Goal: Book appointment/travel/reservation

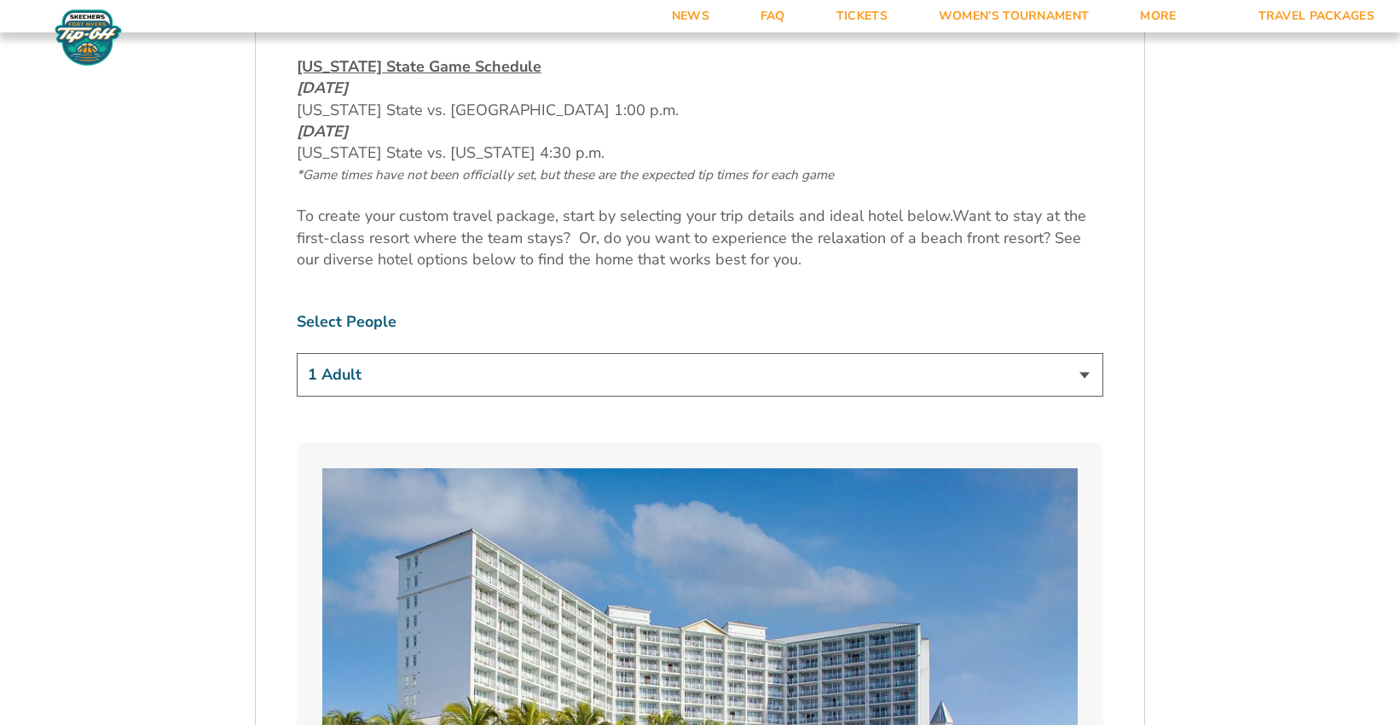
scroll to position [938, 0]
click at [533, 368] on select "1 Adult 2 Adults 3 Adults 4 Adults 2 Adults + 1 Child 2 Adults + 2 Children 2 A…" at bounding box center [700, 375] width 807 height 43
select select "2 Adults"
click at [297, 354] on select "1 Adult 2 Adults 3 Adults 4 Adults 2 Adults + 1 Child 2 Adults + 2 Children 2 A…" at bounding box center [700, 375] width 807 height 43
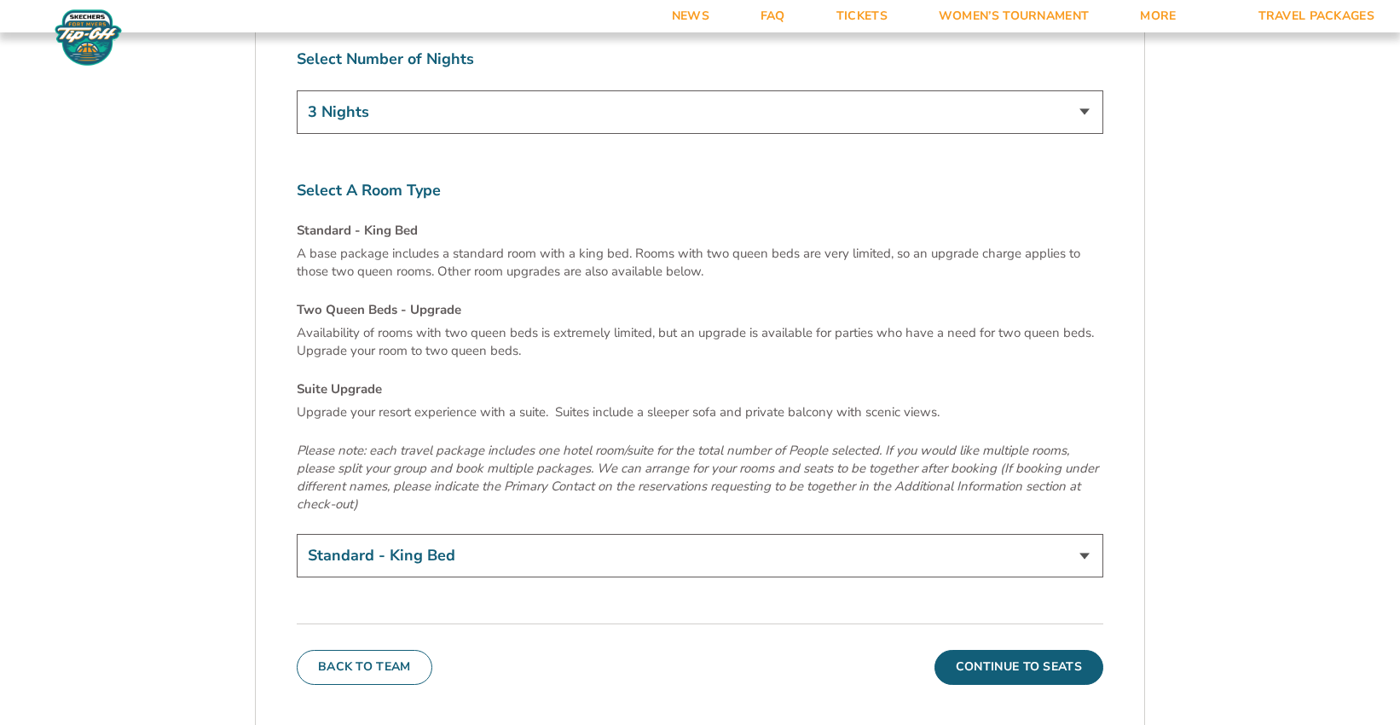
scroll to position [5798, 0]
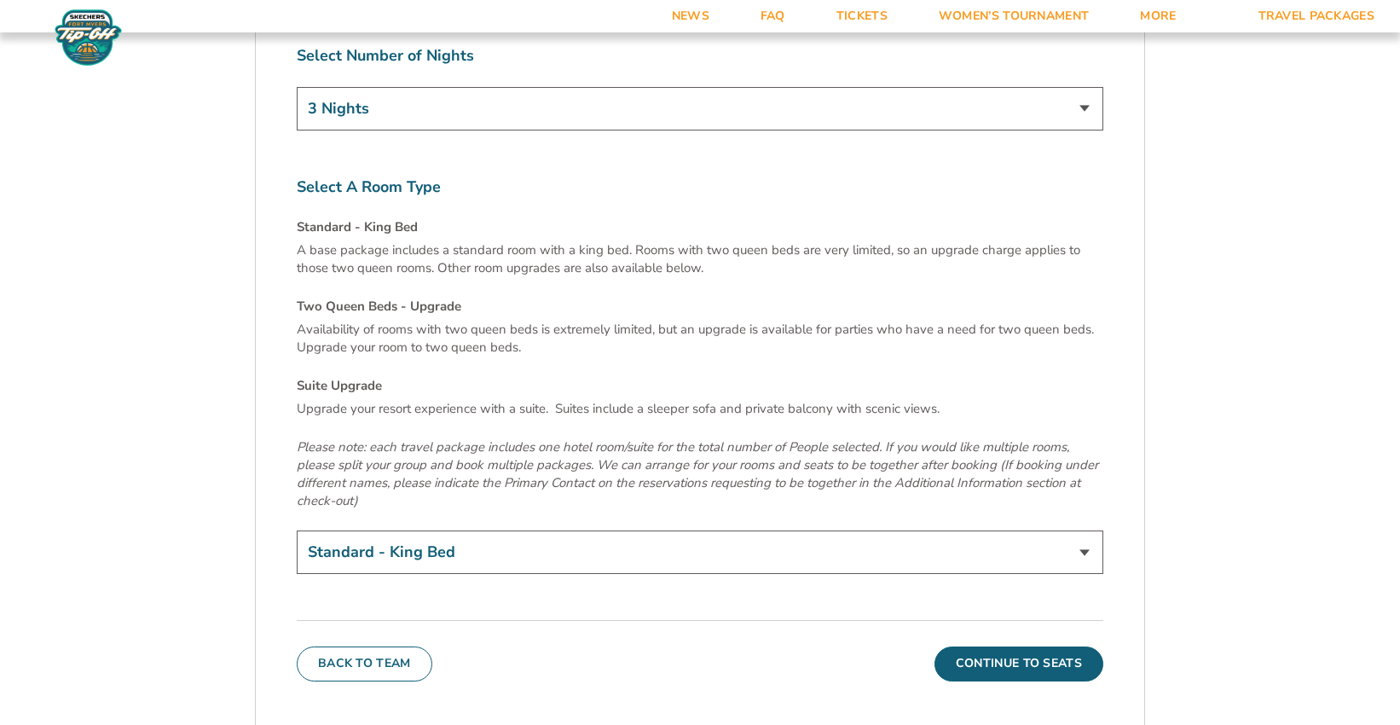
click at [588, 530] on select "Standard - King Bed Two Queen Beds - Upgrade (+$15 per night) Suite Upgrade (+$…" at bounding box center [700, 551] width 807 height 43
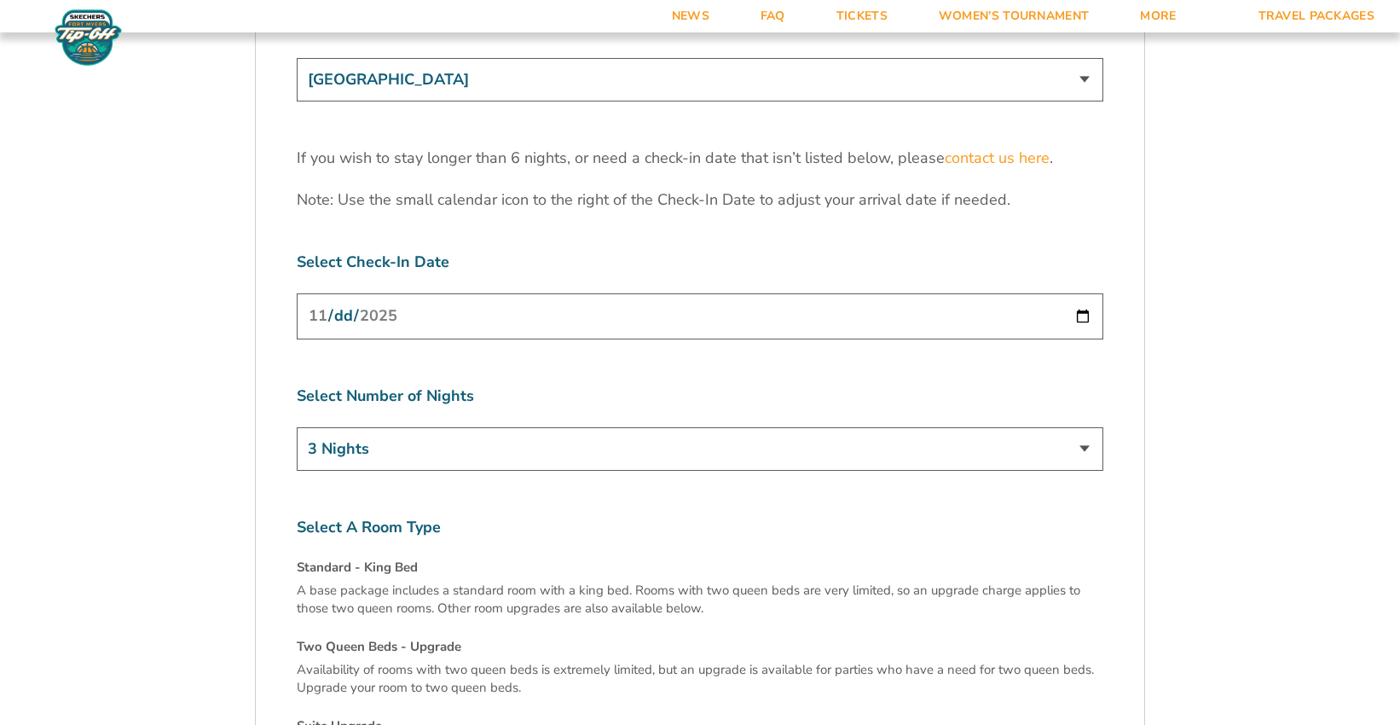
scroll to position [5457, 0]
click at [414, 428] on select "3 Nights 4 Nights 5 Nights 6 Nights" at bounding box center [700, 449] width 807 height 43
click at [401, 294] on input "[DATE]" at bounding box center [700, 316] width 807 height 45
click at [913, 294] on input "[DATE]" at bounding box center [700, 316] width 807 height 45
click at [1087, 294] on input "[DATE]" at bounding box center [700, 316] width 807 height 45
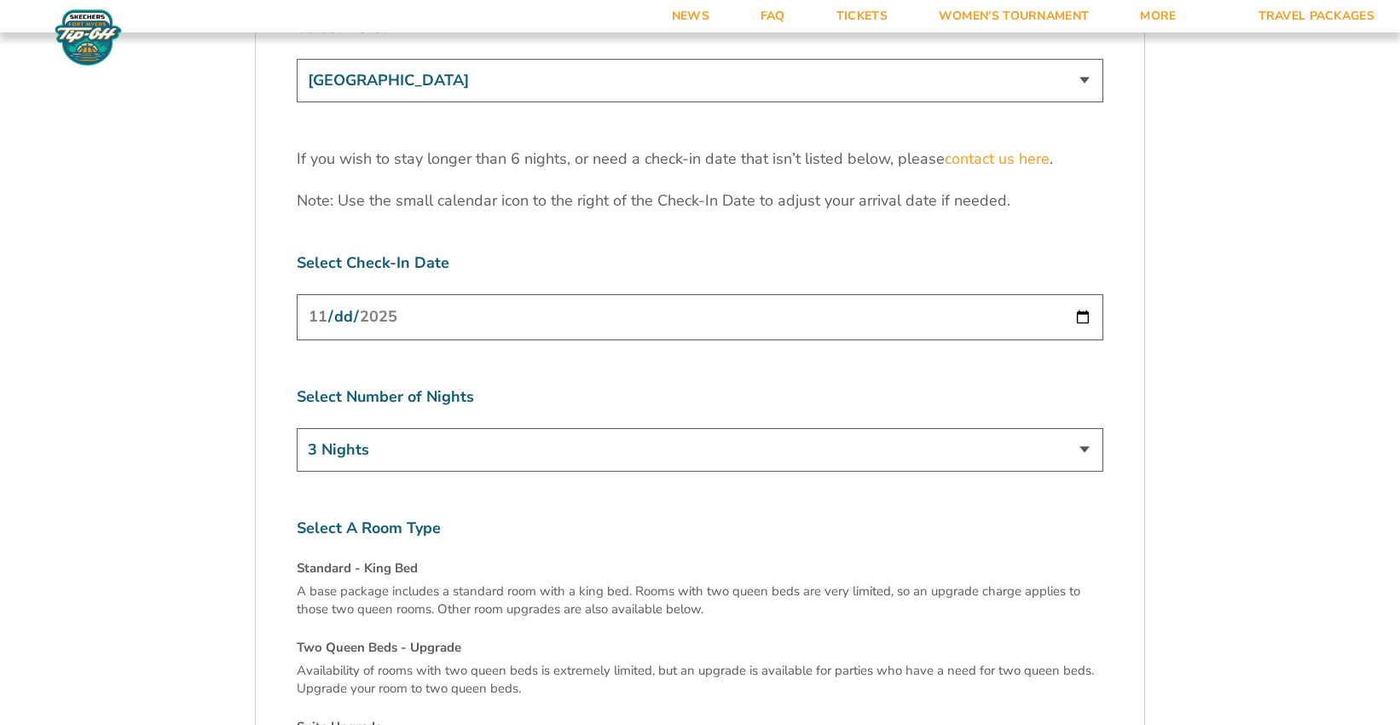
drag, startPoint x: 647, startPoint y: 434, endPoint x: 619, endPoint y: 393, distance: 49.7
click at [649, 518] on label "Select A Room Type" at bounding box center [700, 528] width 807 height 21
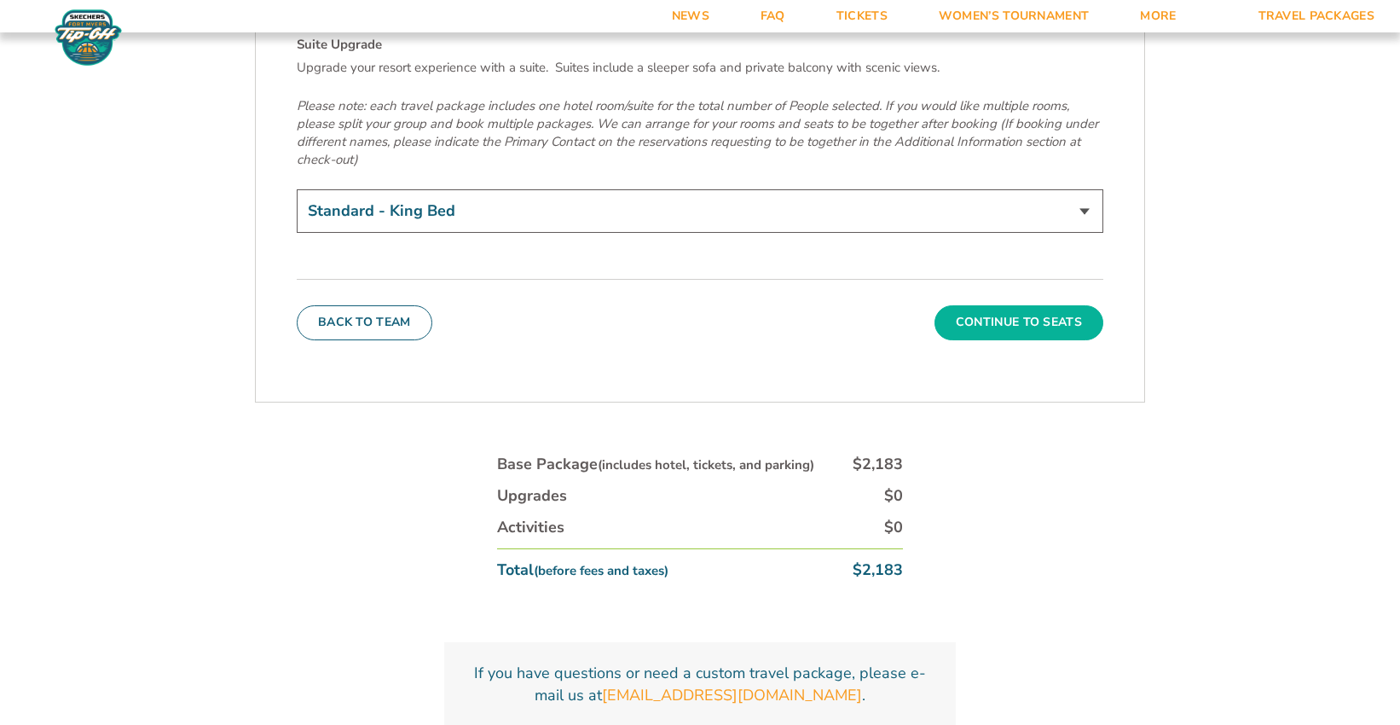
click at [1049, 305] on button "Continue To Seats" at bounding box center [1018, 322] width 169 height 34
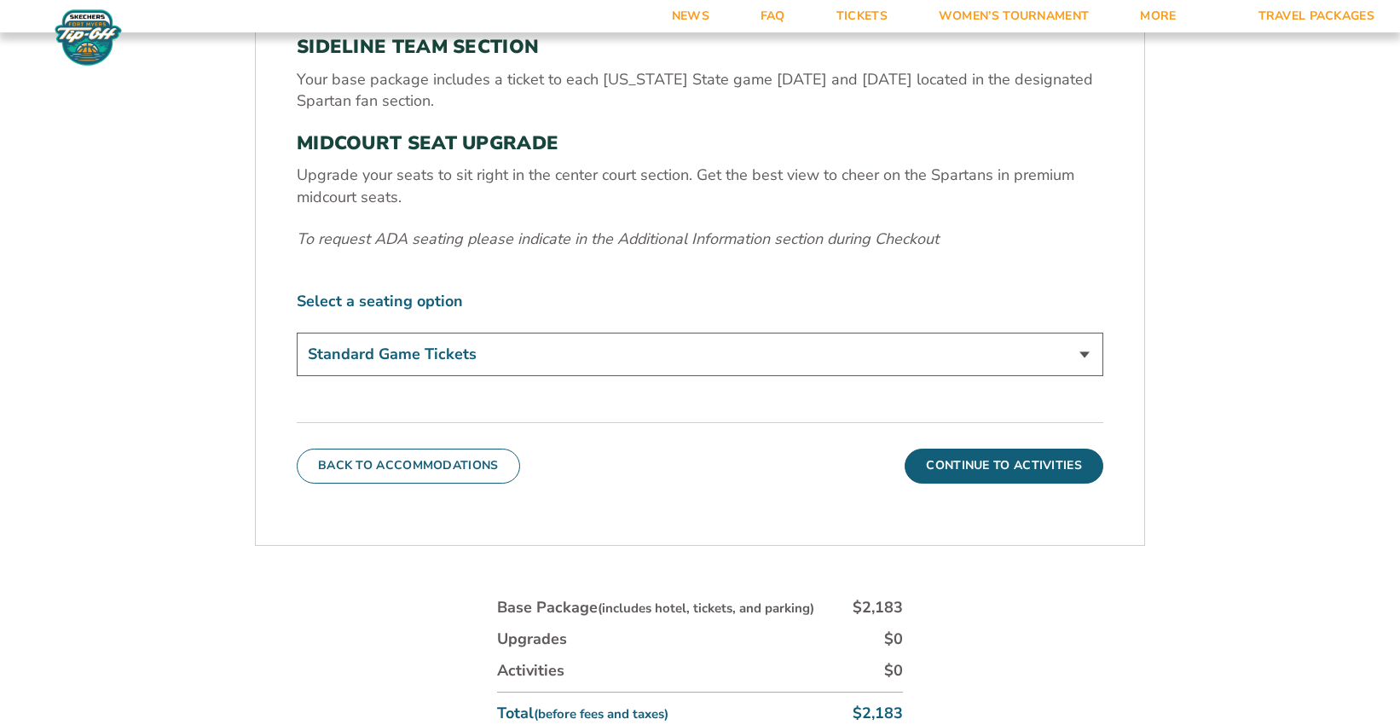
scroll to position [684, 0]
click at [477, 372] on select "Standard Game Tickets Midcourt Seat Upgrade (+$140 per person)" at bounding box center [700, 353] width 807 height 43
click at [297, 332] on select "Standard Game Tickets Midcourt Seat Upgrade (+$140 per person)" at bounding box center [700, 353] width 807 height 43
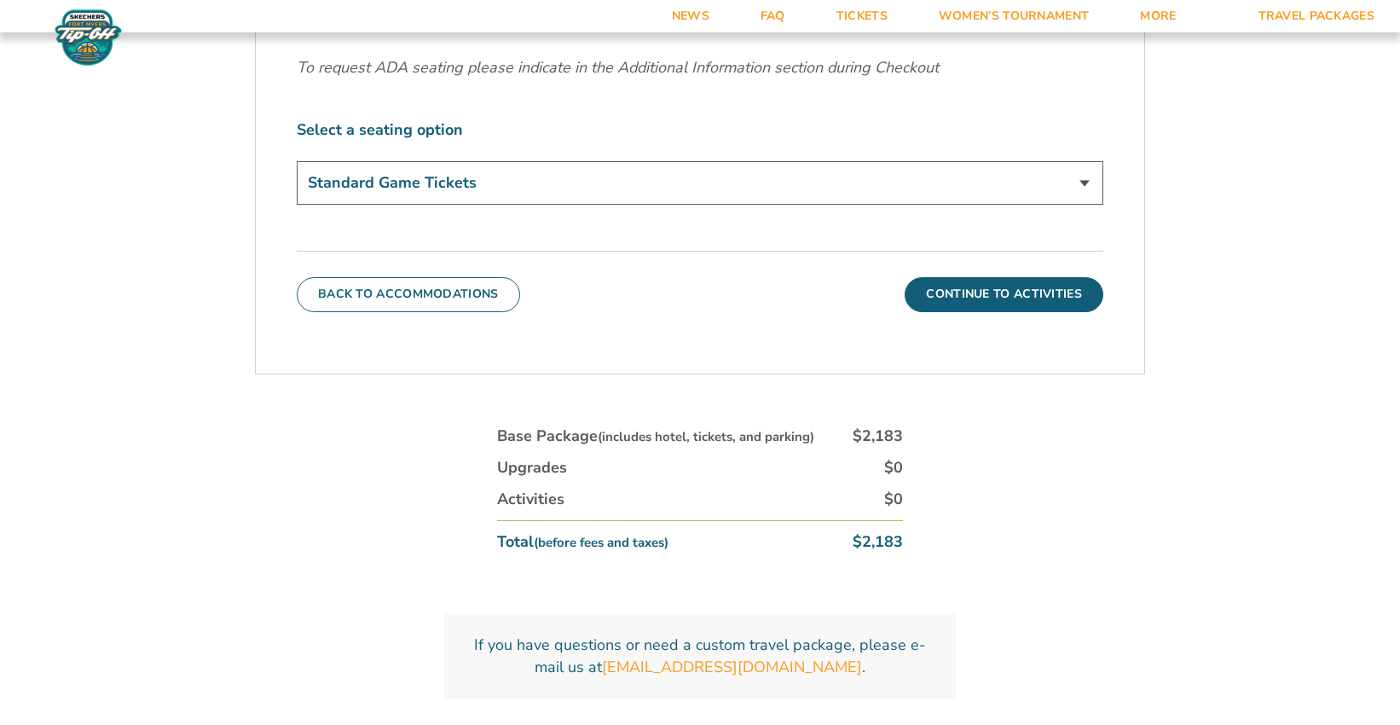
drag, startPoint x: 991, startPoint y: 286, endPoint x: 718, endPoint y: 272, distance: 273.2
click at [718, 272] on div "Back To Accommodations Continue To Activities" at bounding box center [700, 281] width 807 height 61
click at [969, 308] on button "Continue To Activities" at bounding box center [1004, 294] width 199 height 34
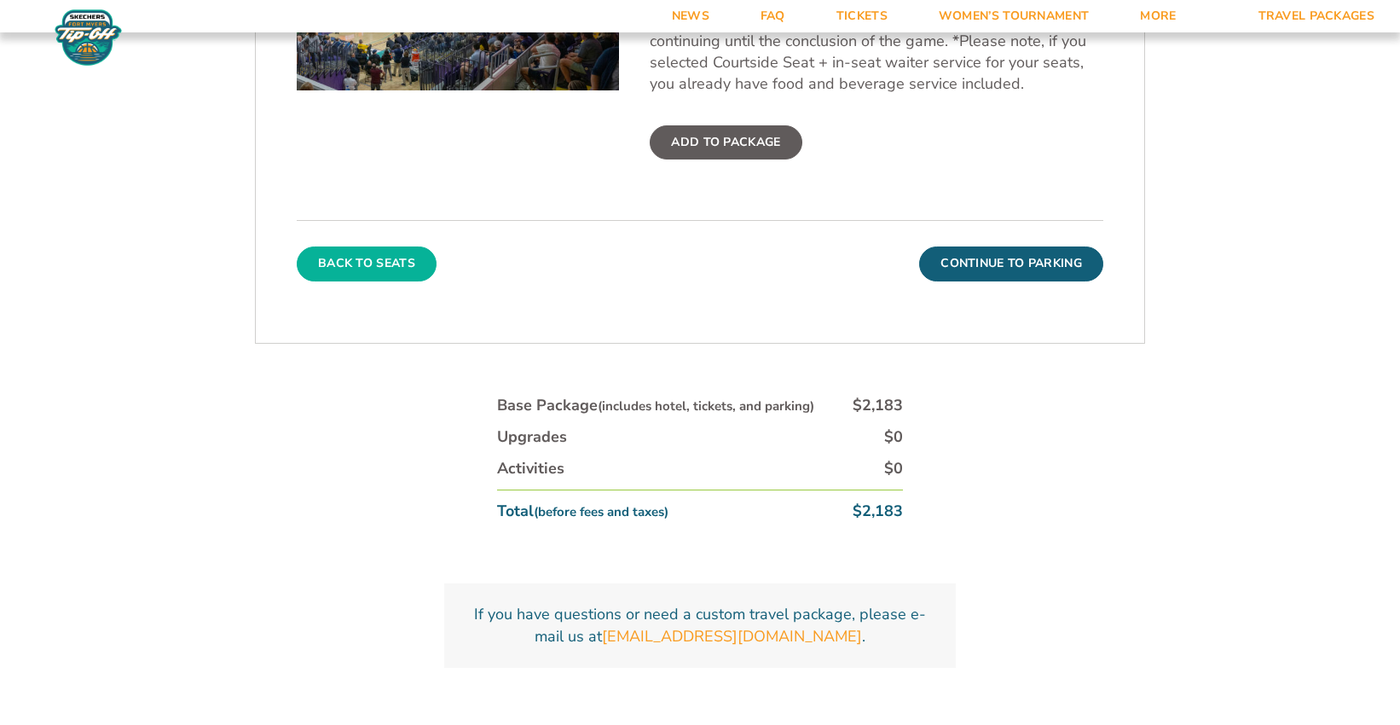
click at [349, 269] on button "Back To Seats" at bounding box center [367, 263] width 140 height 34
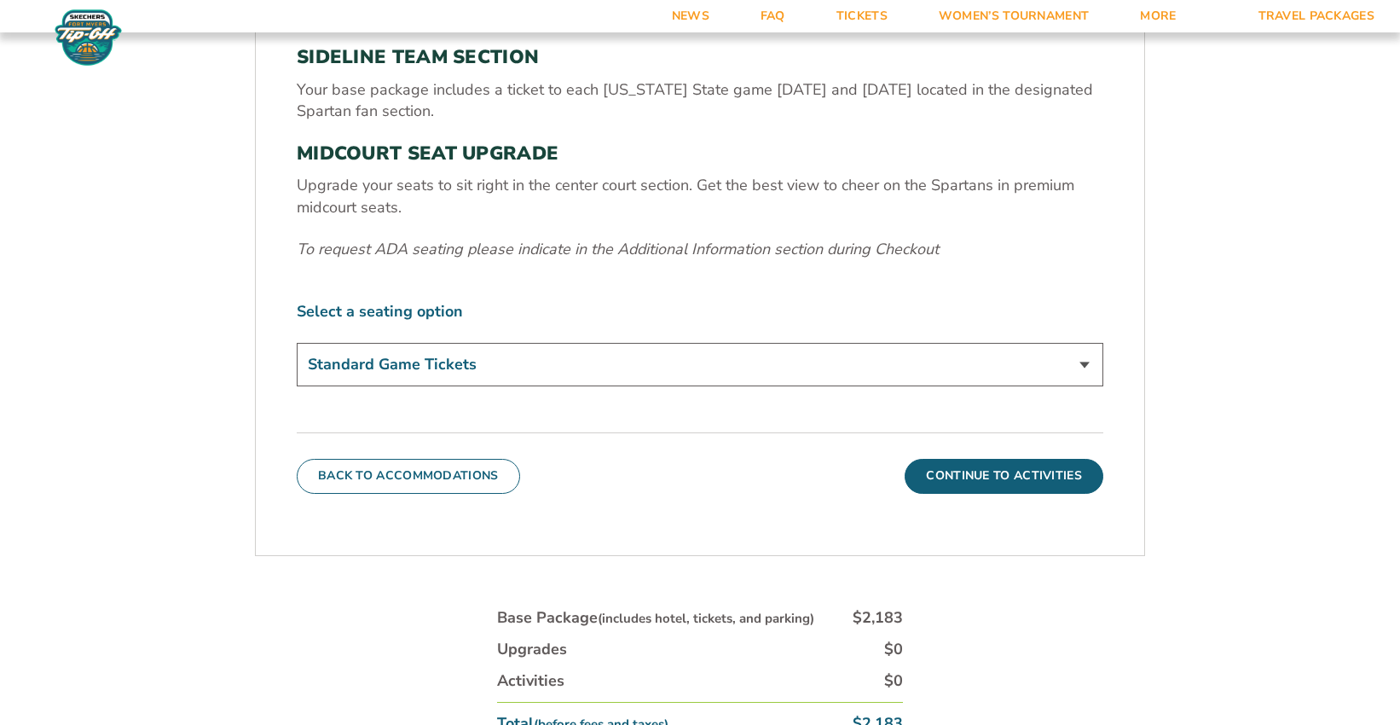
scroll to position [684, 0]
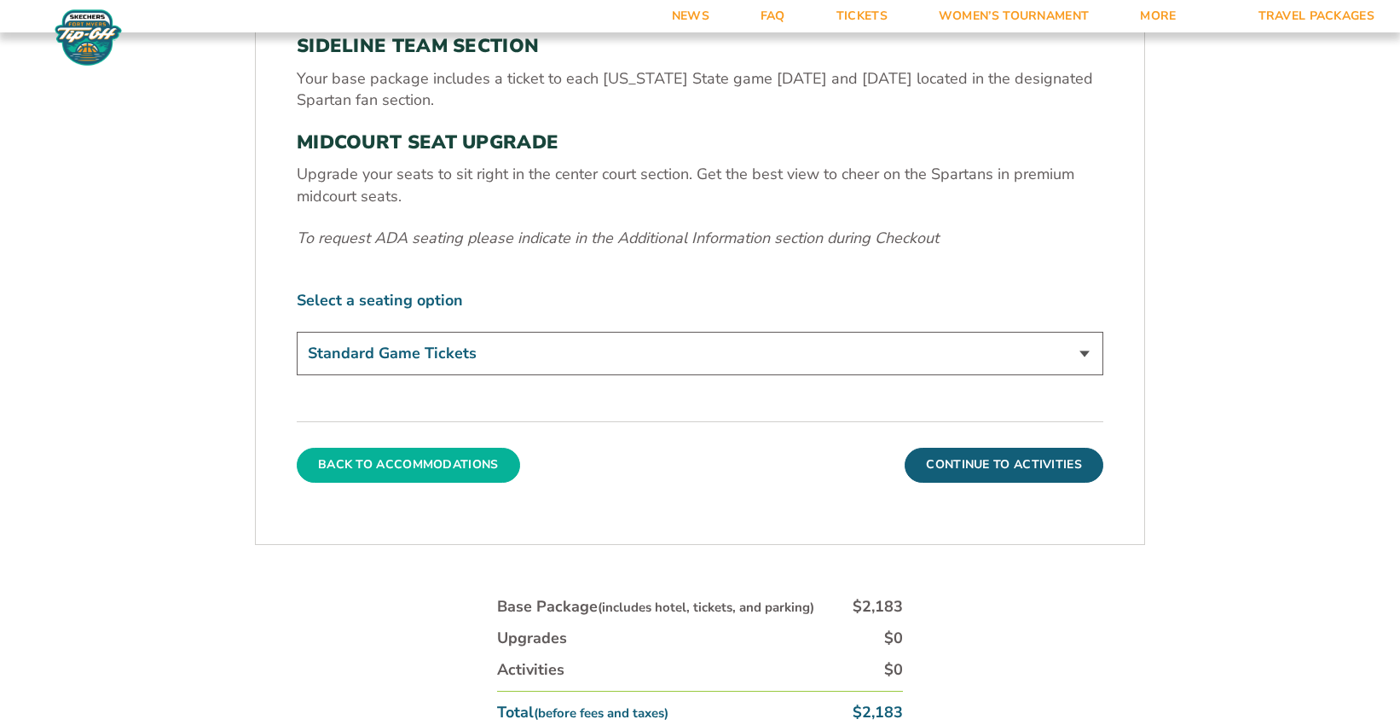
click at [385, 472] on button "Back To Accommodations" at bounding box center [408, 465] width 223 height 34
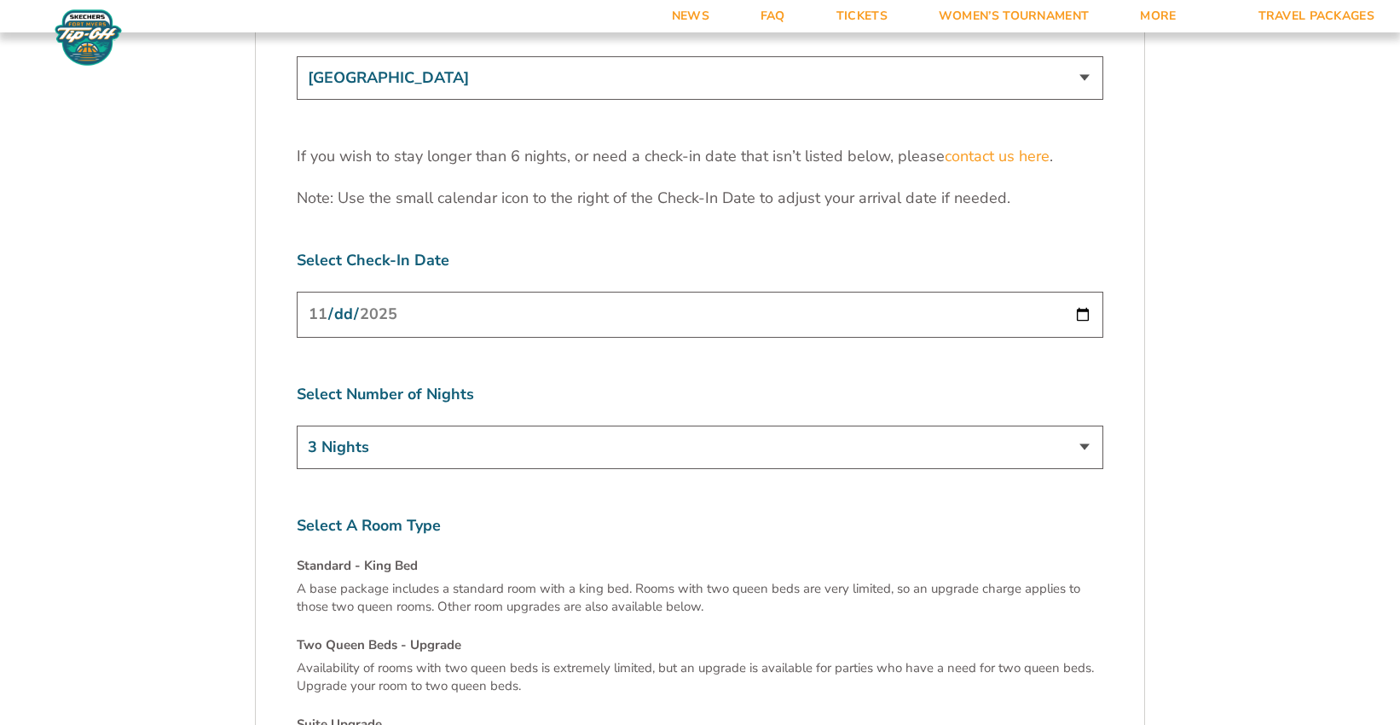
scroll to position [5459, 0]
click at [516, 426] on select "3 Nights 4 Nights 5 Nights 6 Nights" at bounding box center [700, 447] width 807 height 43
click at [297, 426] on select "3 Nights 4 Nights 5 Nights 6 Nights" at bounding box center [700, 447] width 807 height 43
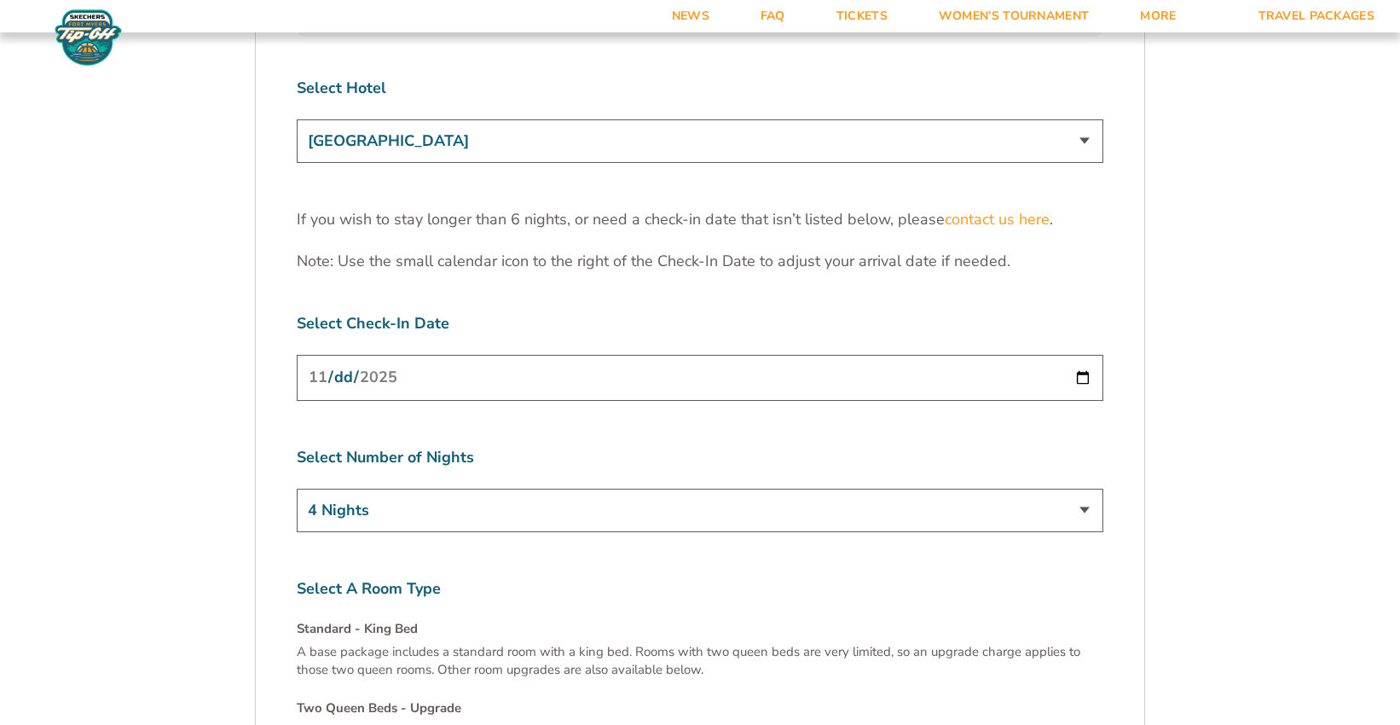
scroll to position [5373, 0]
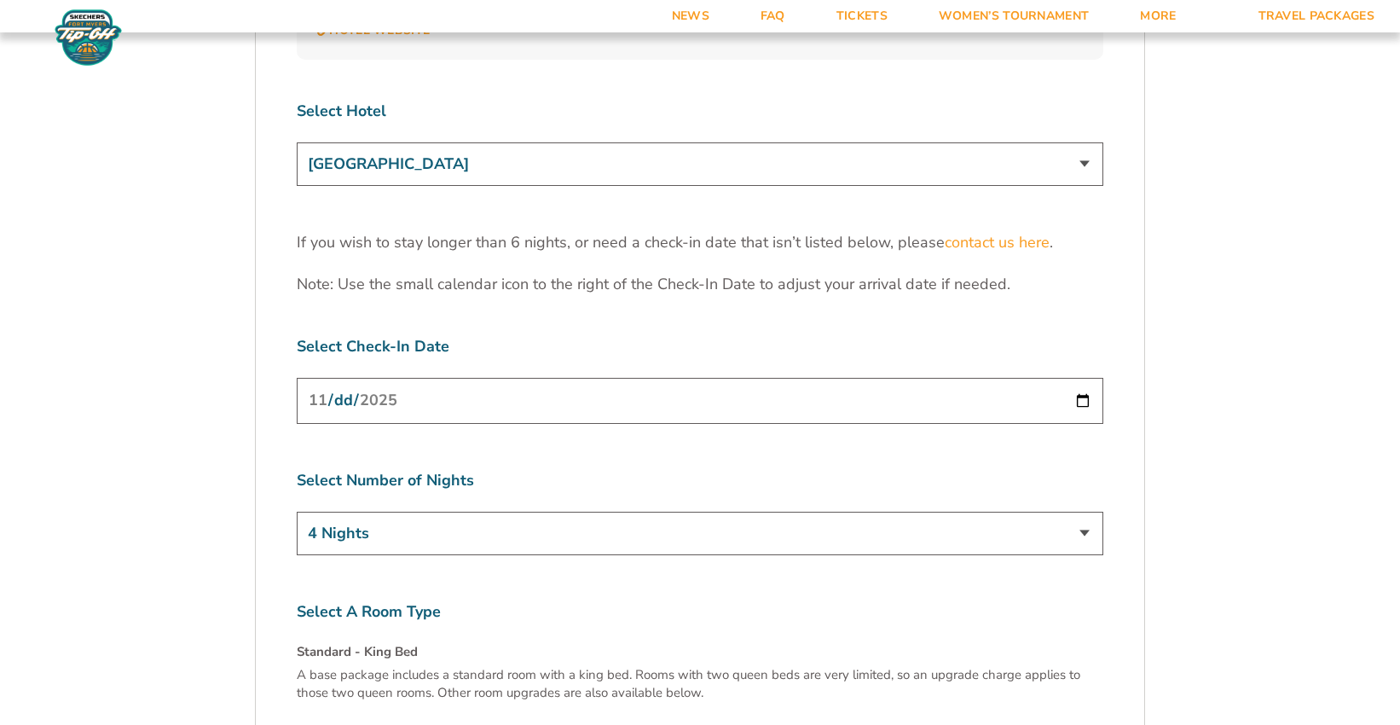
click at [499, 512] on select "3 Nights 4 Nights 5 Nights 6 Nights" at bounding box center [700, 533] width 807 height 43
select select "3 Nights"
click at [297, 512] on select "3 Nights 4 Nights 5 Nights 6 Nights" at bounding box center [700, 533] width 807 height 43
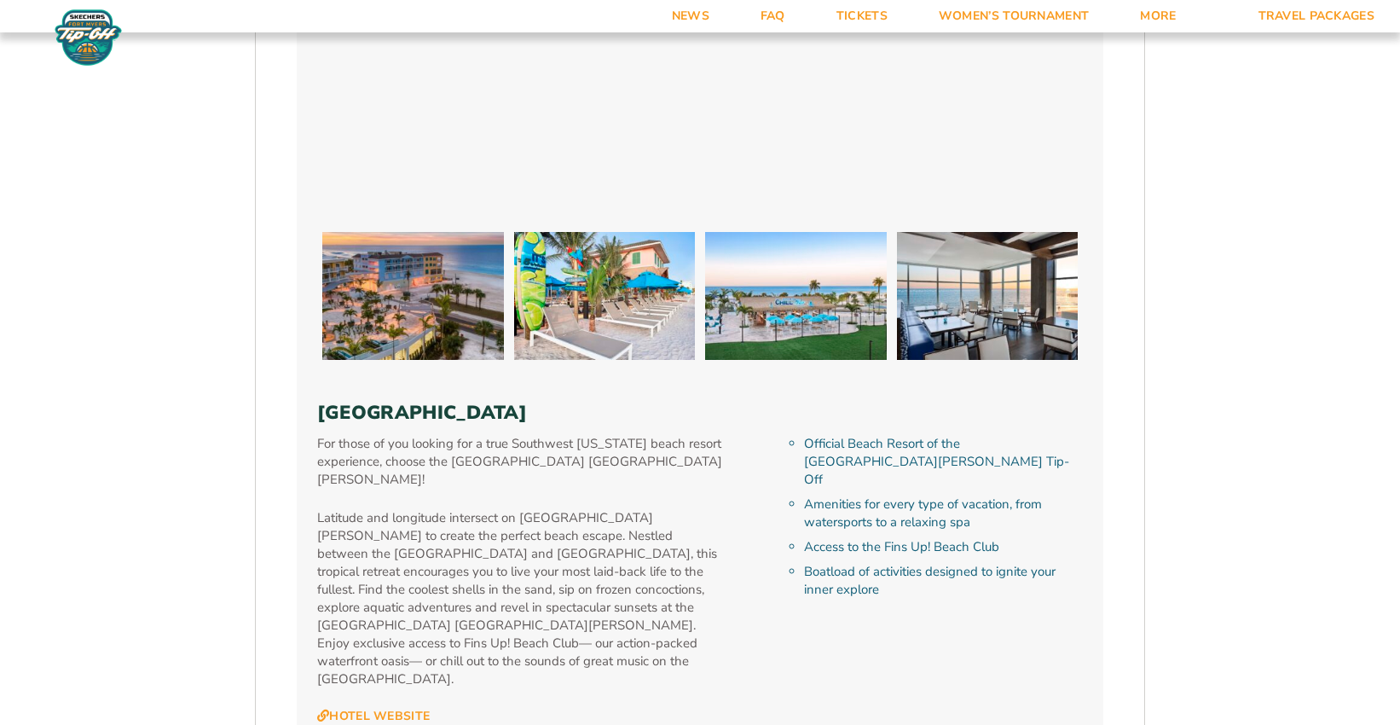
scroll to position [2389, 0]
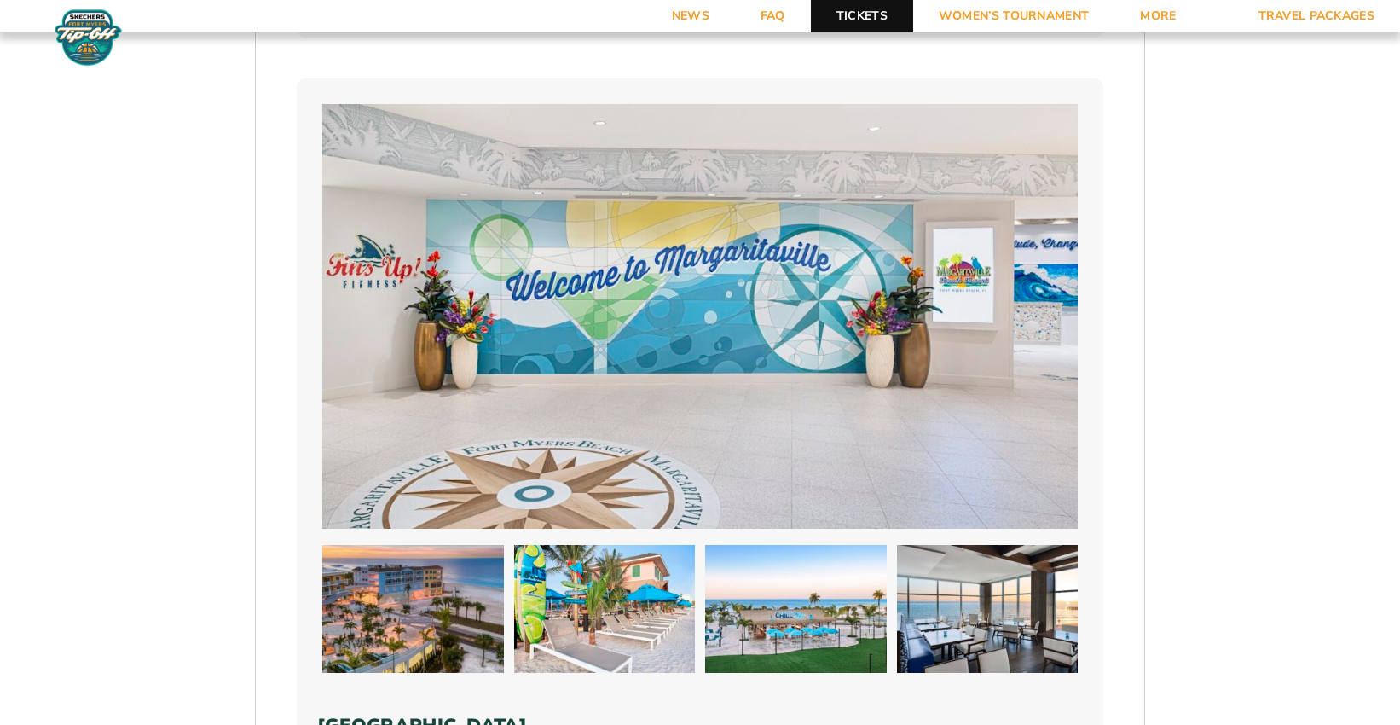
click at [843, 20] on link "Tickets" at bounding box center [862, 16] width 102 height 32
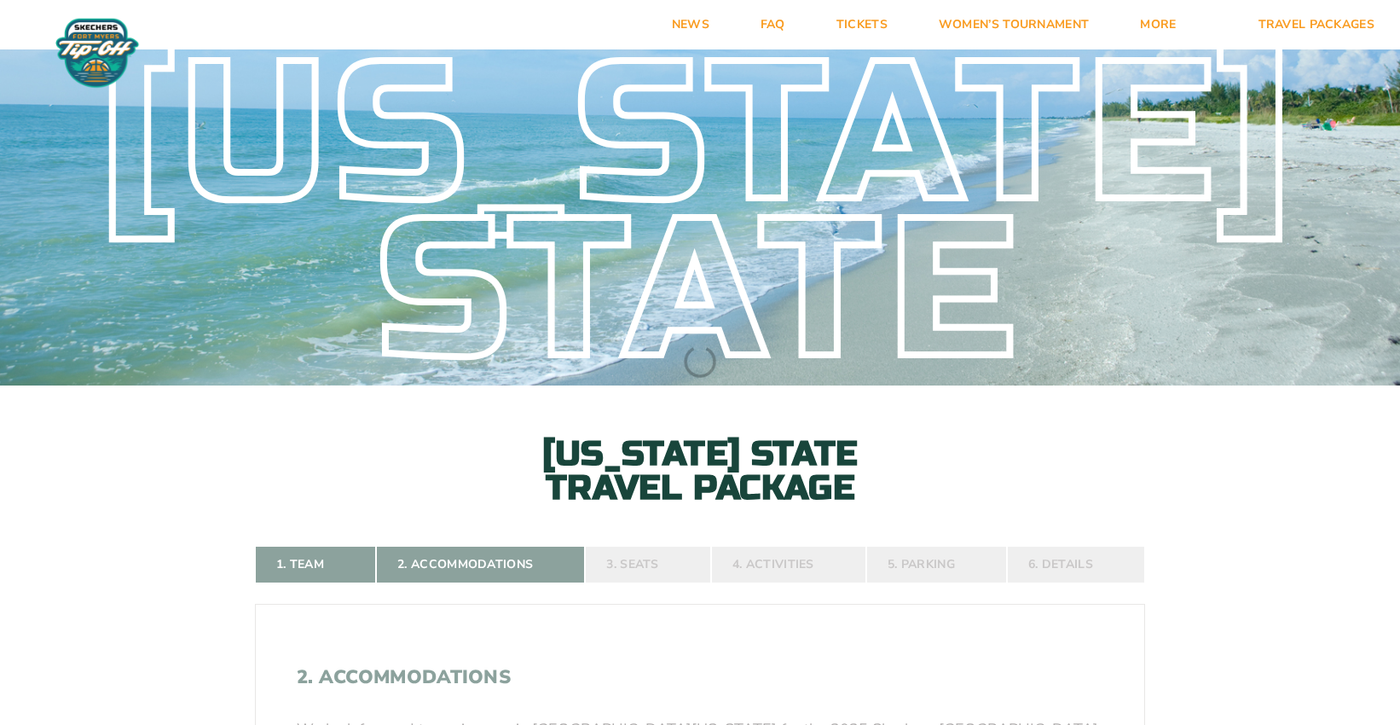
select select "2 Adults"
select select
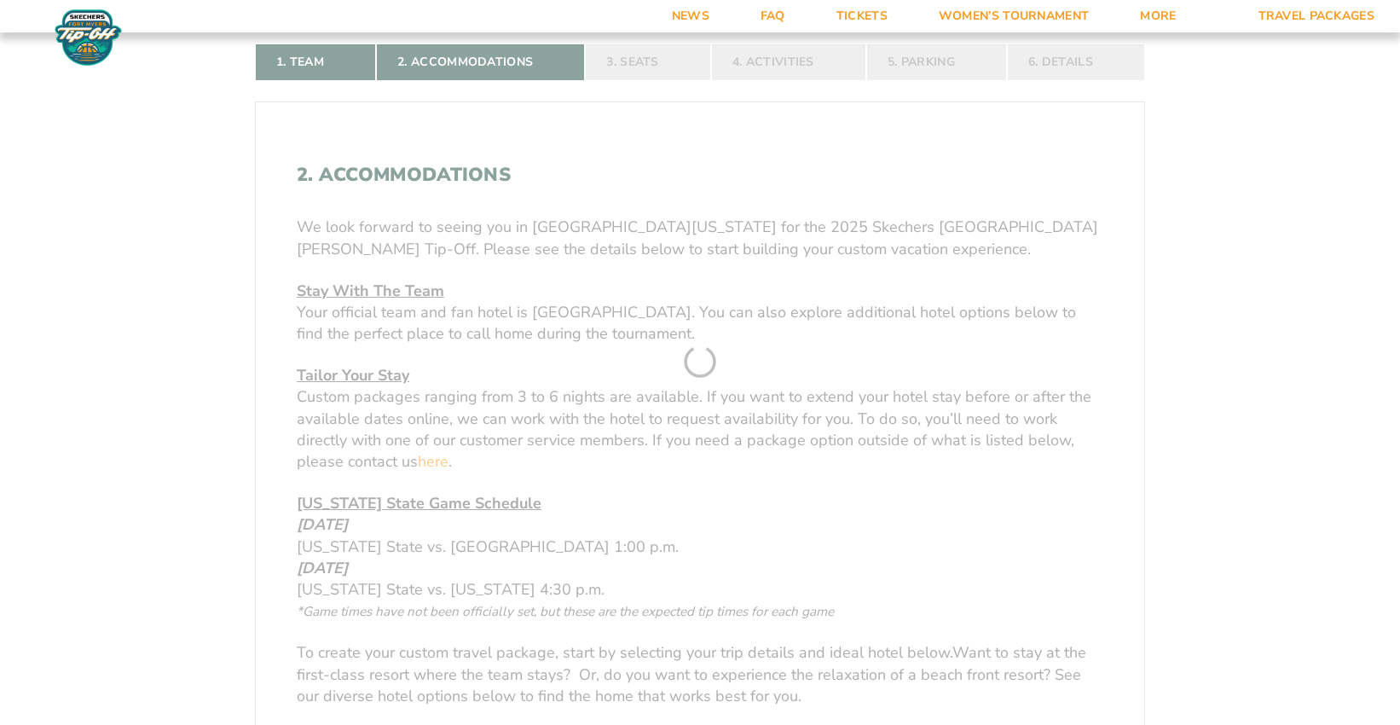
scroll to position [512, 0]
